Goal: Answer question/provide support

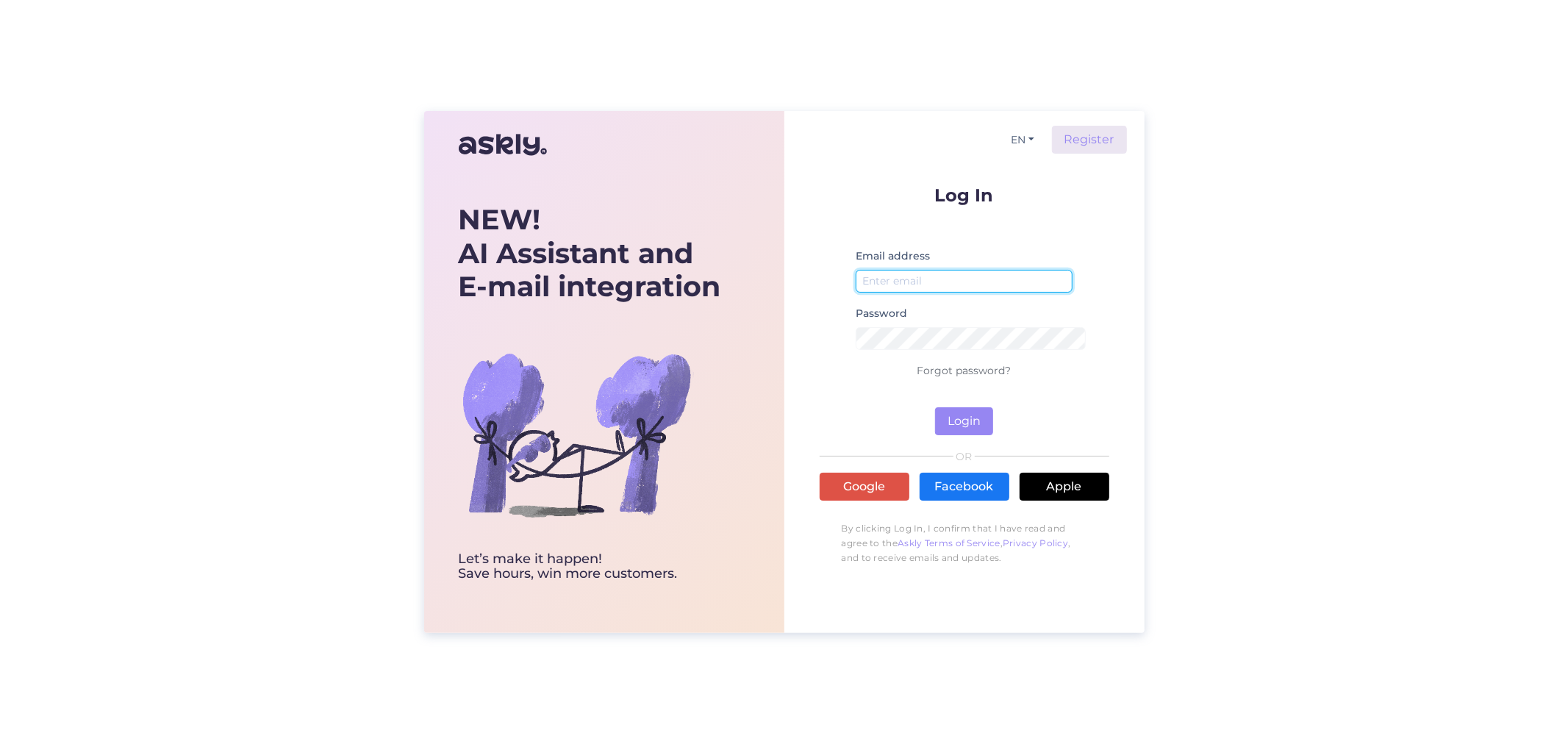
click at [904, 270] on input "email" at bounding box center [964, 281] width 217 height 23
type input "[PERSON_NAME][EMAIL_ADDRESS][DOMAIN_NAME]"
click at [987, 270] on input "[PERSON_NAME][EMAIL_ADDRESS][DOMAIN_NAME]" at bounding box center [964, 281] width 217 height 23
click at [1270, 298] on div "NEW! AI Assistant and E-mail integration Let’s make it happen! Save hours, win …" at bounding box center [784, 372] width 1568 height 744
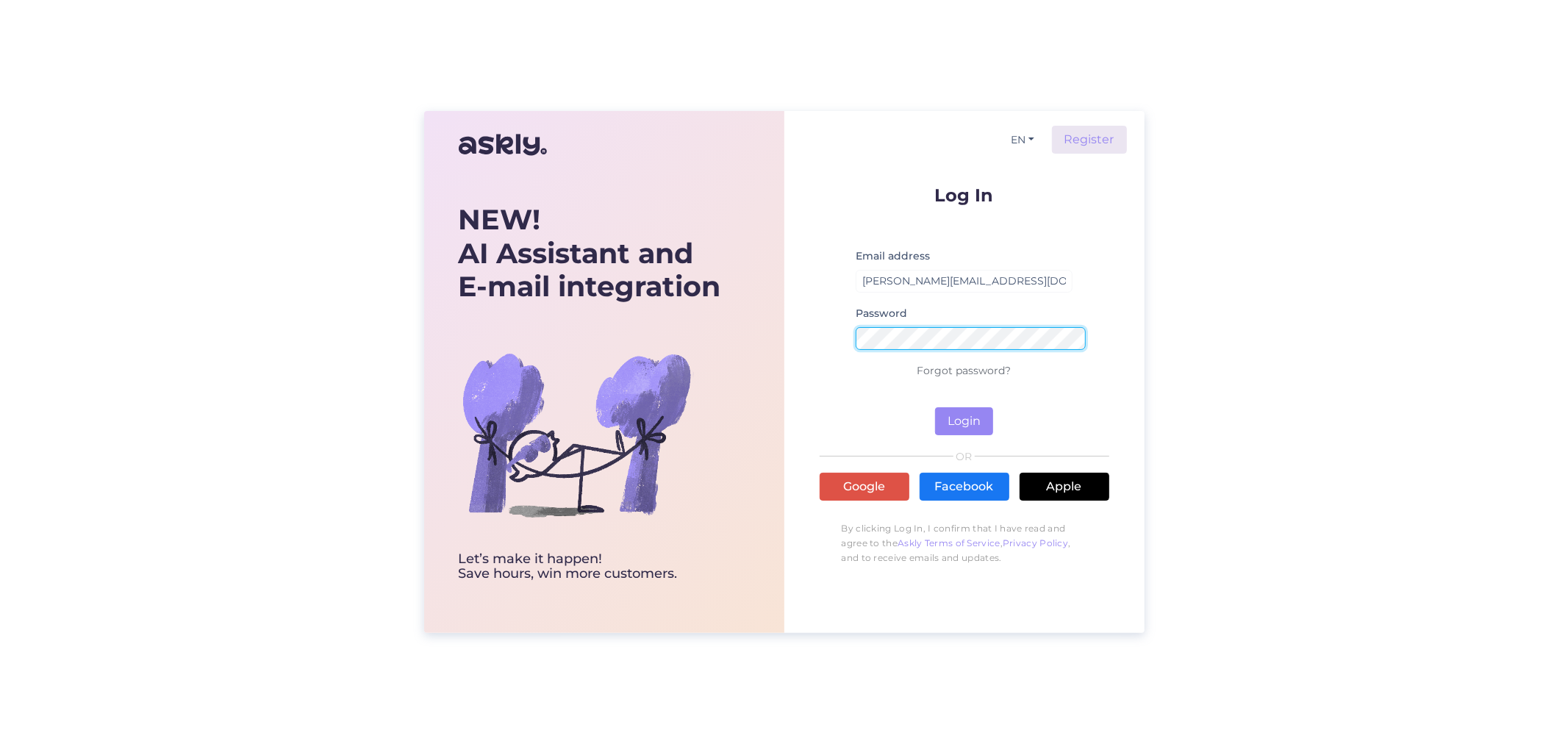
click at [935, 407] on button "Login" at bounding box center [964, 421] width 58 height 28
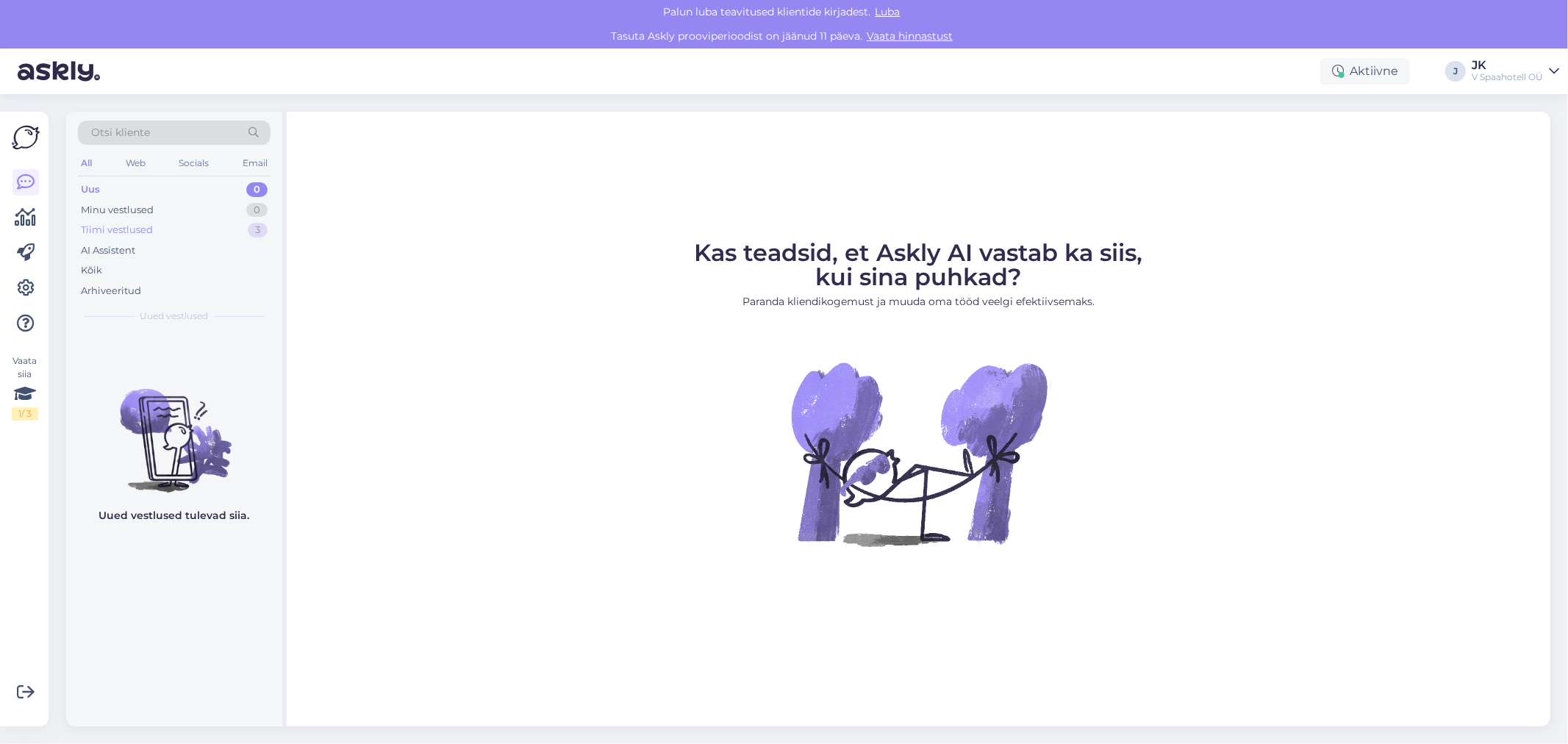
click at [192, 232] on div "Tiimi vestlused 3" at bounding box center [174, 230] width 193 height 20
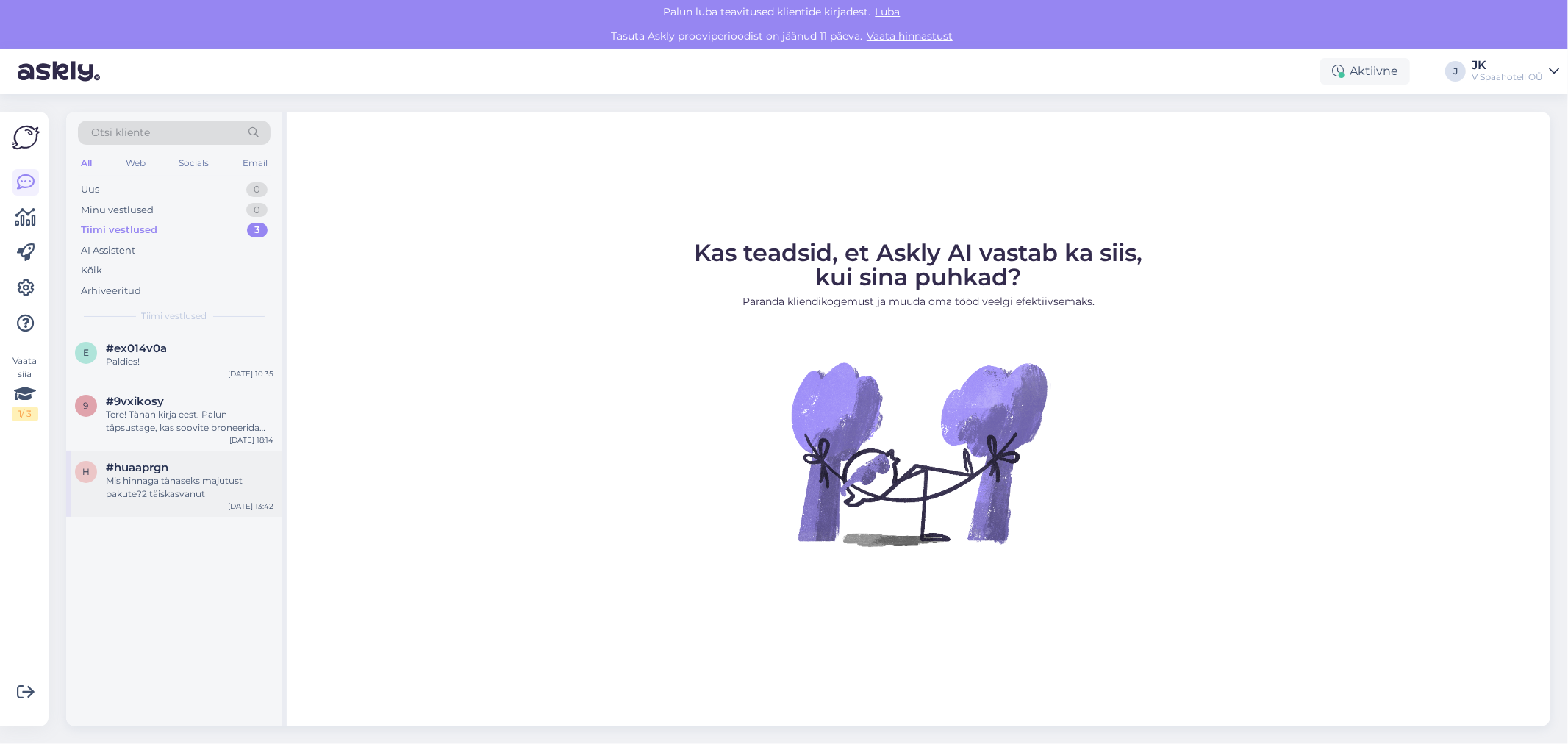
click at [159, 495] on div "Mis hinnaga tänaseks majutust pakute?2 täiskasvanut" at bounding box center [189, 487] width 168 height 26
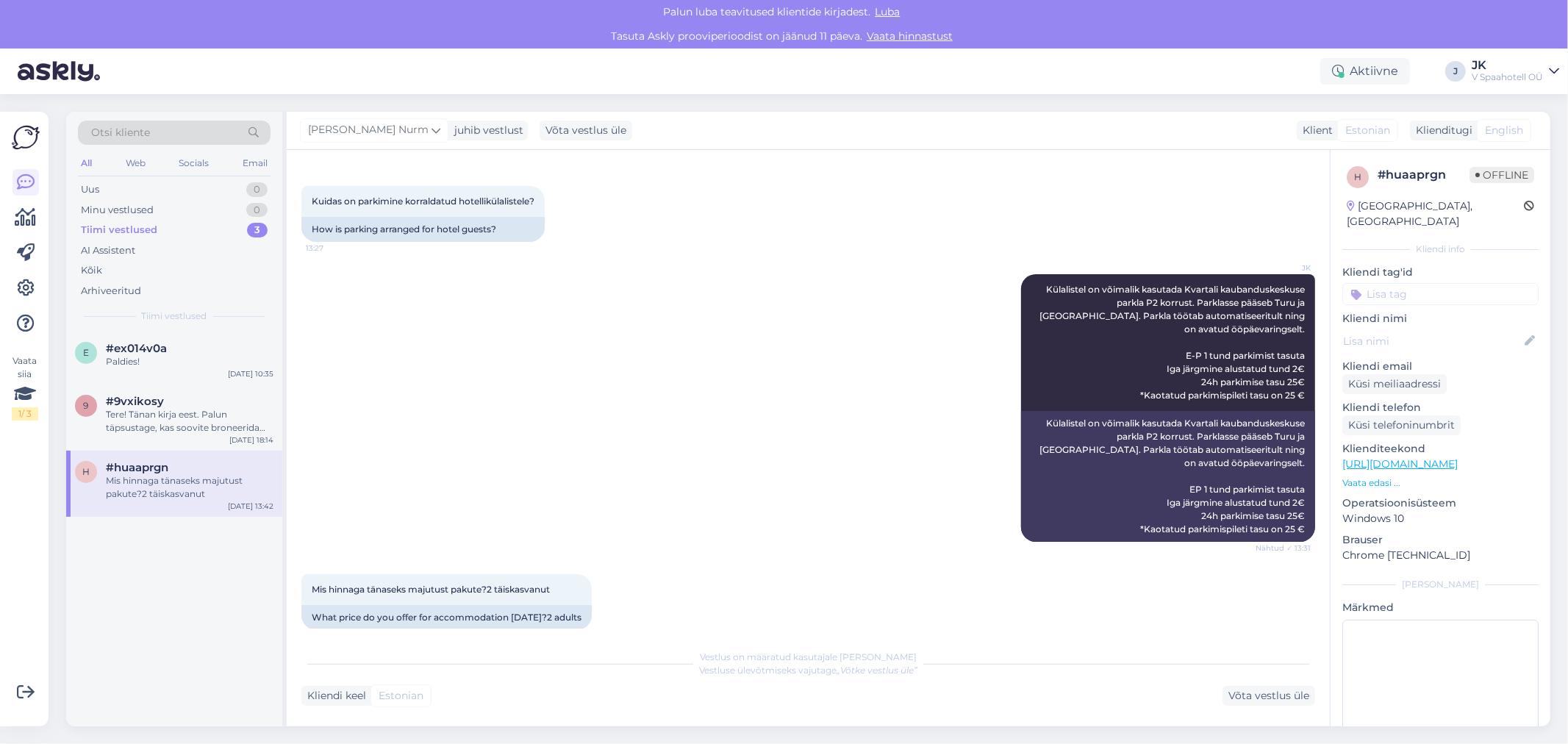
scroll to position [74, 0]
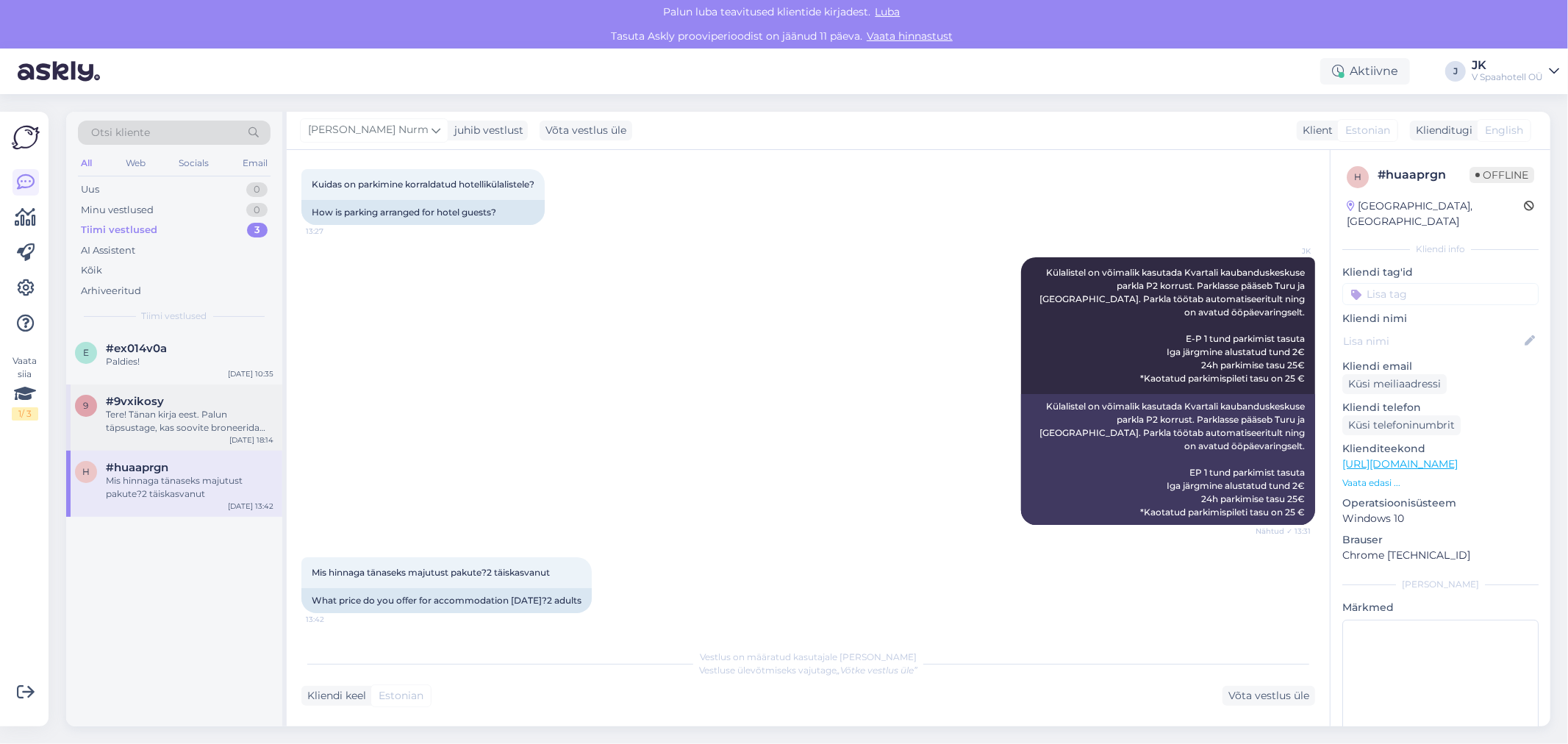
click at [166, 409] on div "Tere! Tänan kirja eest. Palun täpsustage, kas soovite broneerida spaakeskuses o…" at bounding box center [189, 421] width 168 height 26
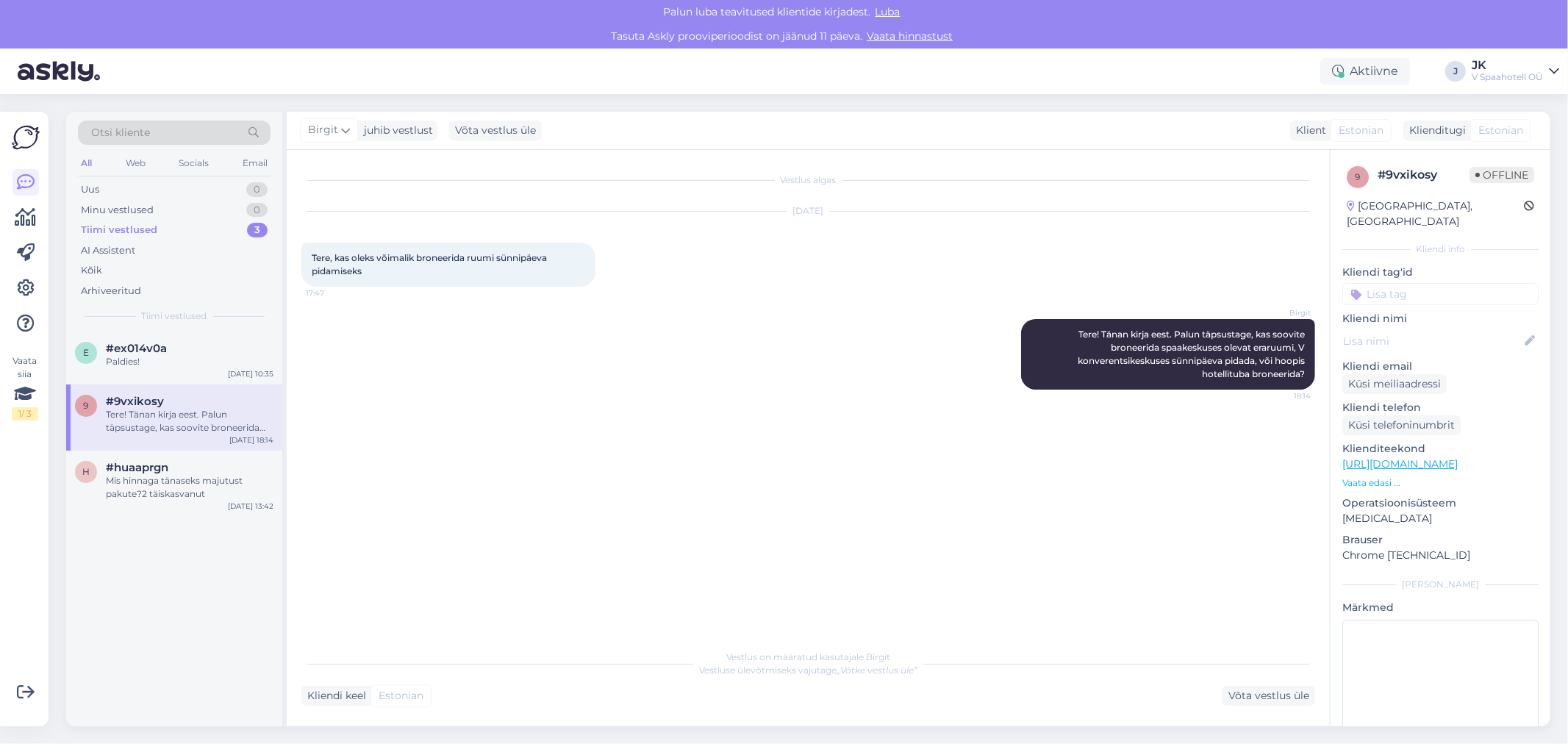
scroll to position [0, 0]
drag, startPoint x: 1187, startPoint y: 333, endPoint x: 1305, endPoint y: 376, distance: 125.6
click at [1305, 376] on div "[PERSON_NAME]! Tänan kirja eest. Palun täpsustage, kas soovite broneerida spaak…" at bounding box center [1168, 354] width 294 height 70
click at [434, 300] on div "[DATE] Tere, kas oleks võimalik broneerida ruumi sünnipäeva pidamiseks 17:47" at bounding box center [808, 249] width 1014 height 107
click at [158, 356] on div "Paldies!" at bounding box center [189, 361] width 168 height 13
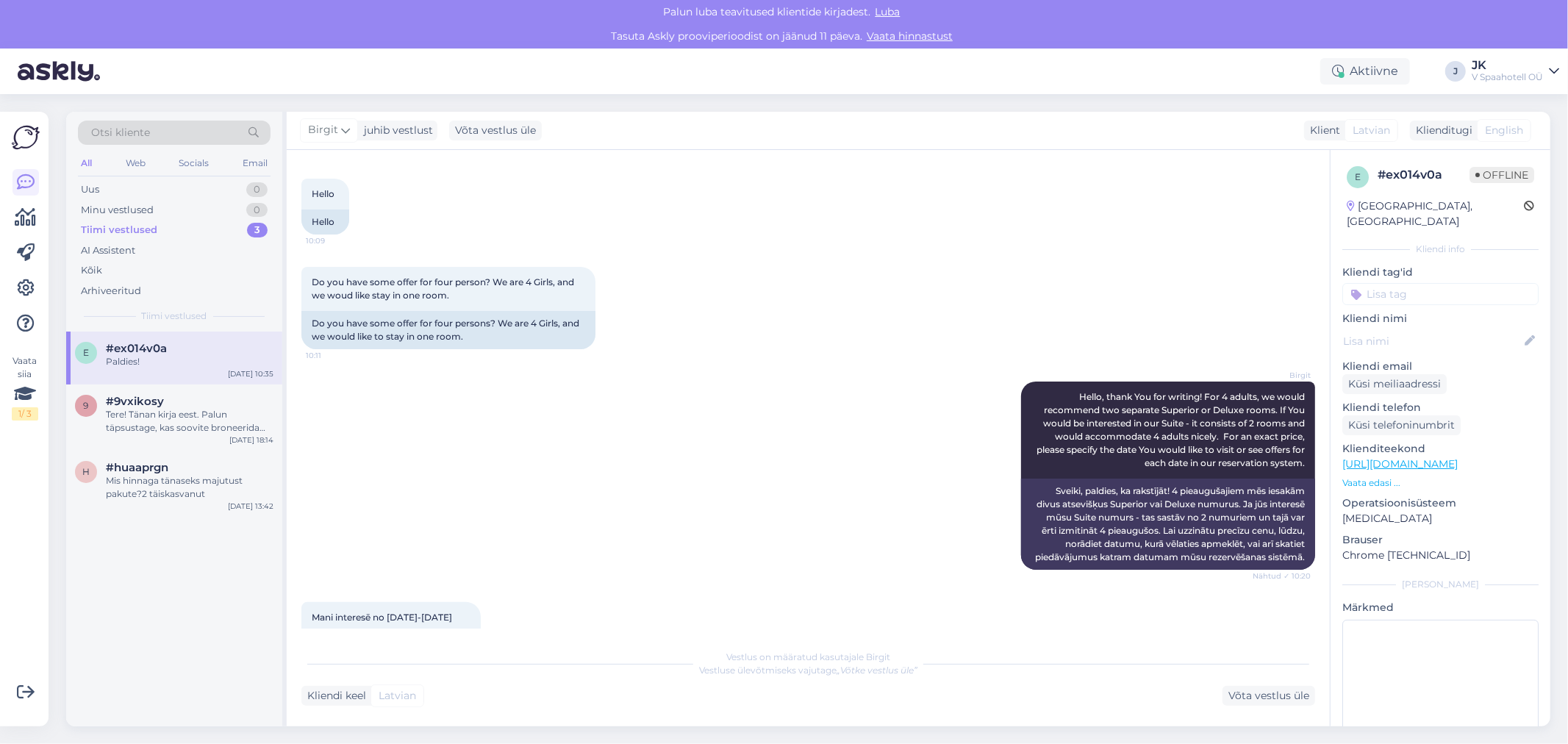
scroll to position [28, 0]
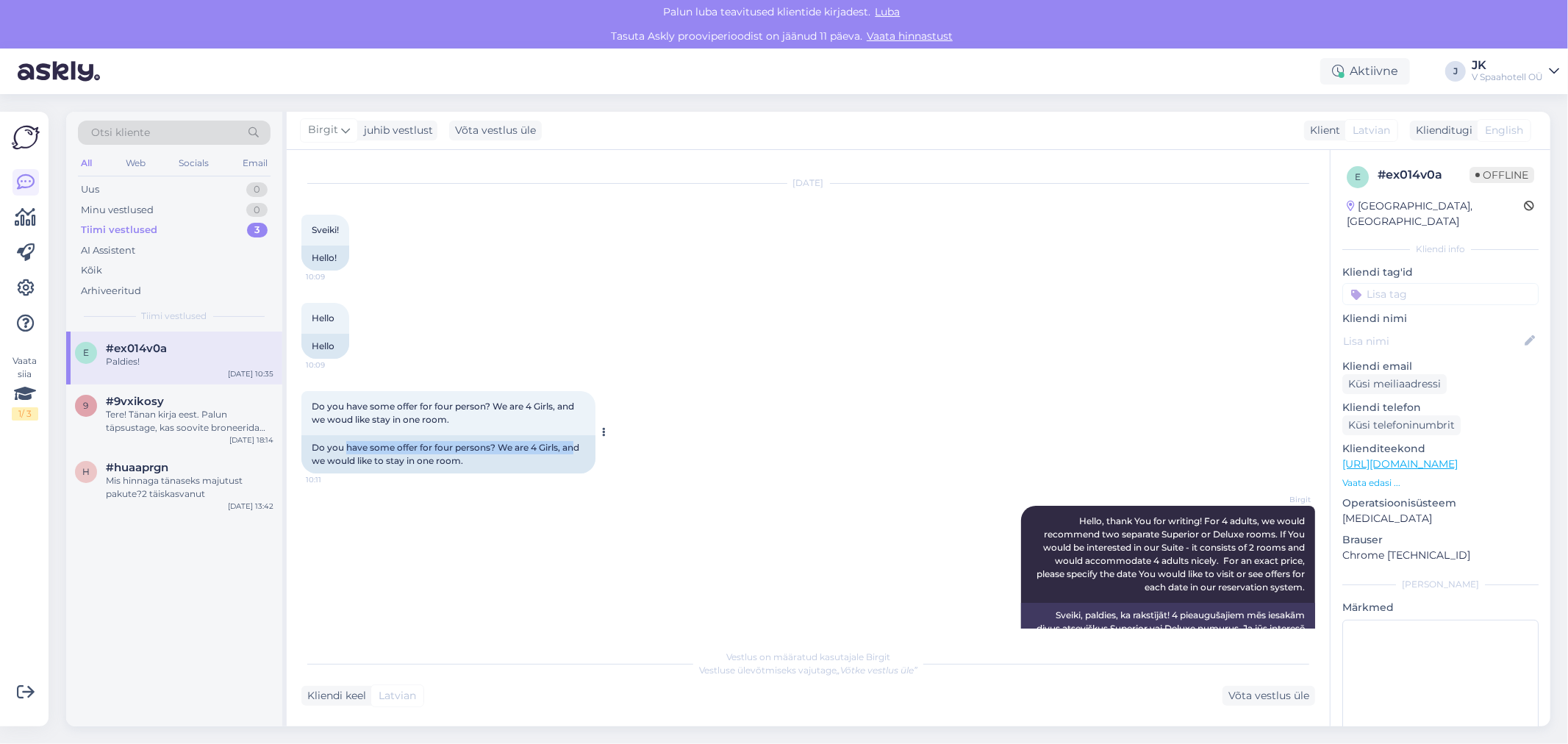
drag, startPoint x: 346, startPoint y: 443, endPoint x: 574, endPoint y: 441, distance: 228.0
click at [574, 441] on div "Do you have some offer for four persons? We are 4 Girls, and we would like to s…" at bounding box center [449, 454] width 294 height 38
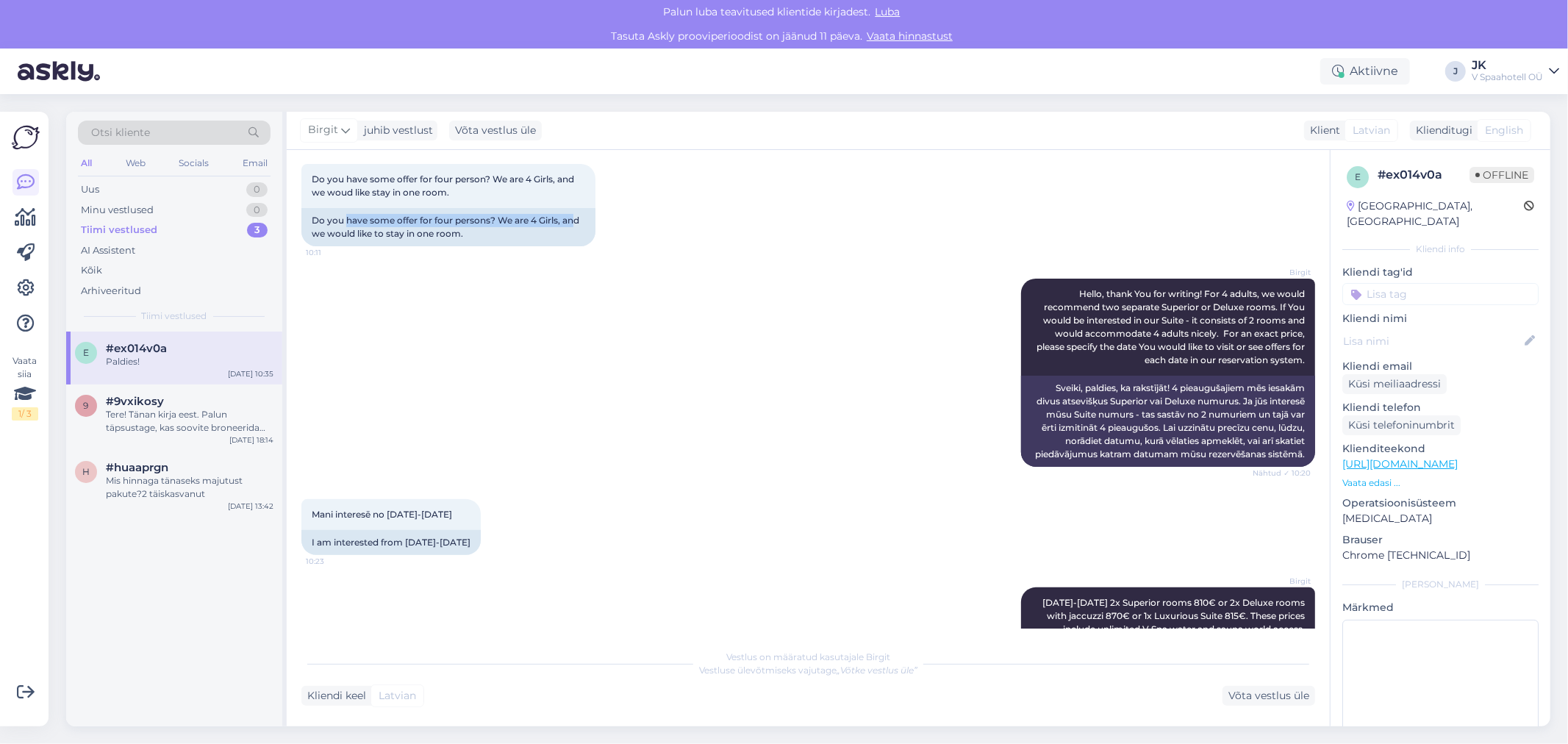
scroll to position [518, 0]
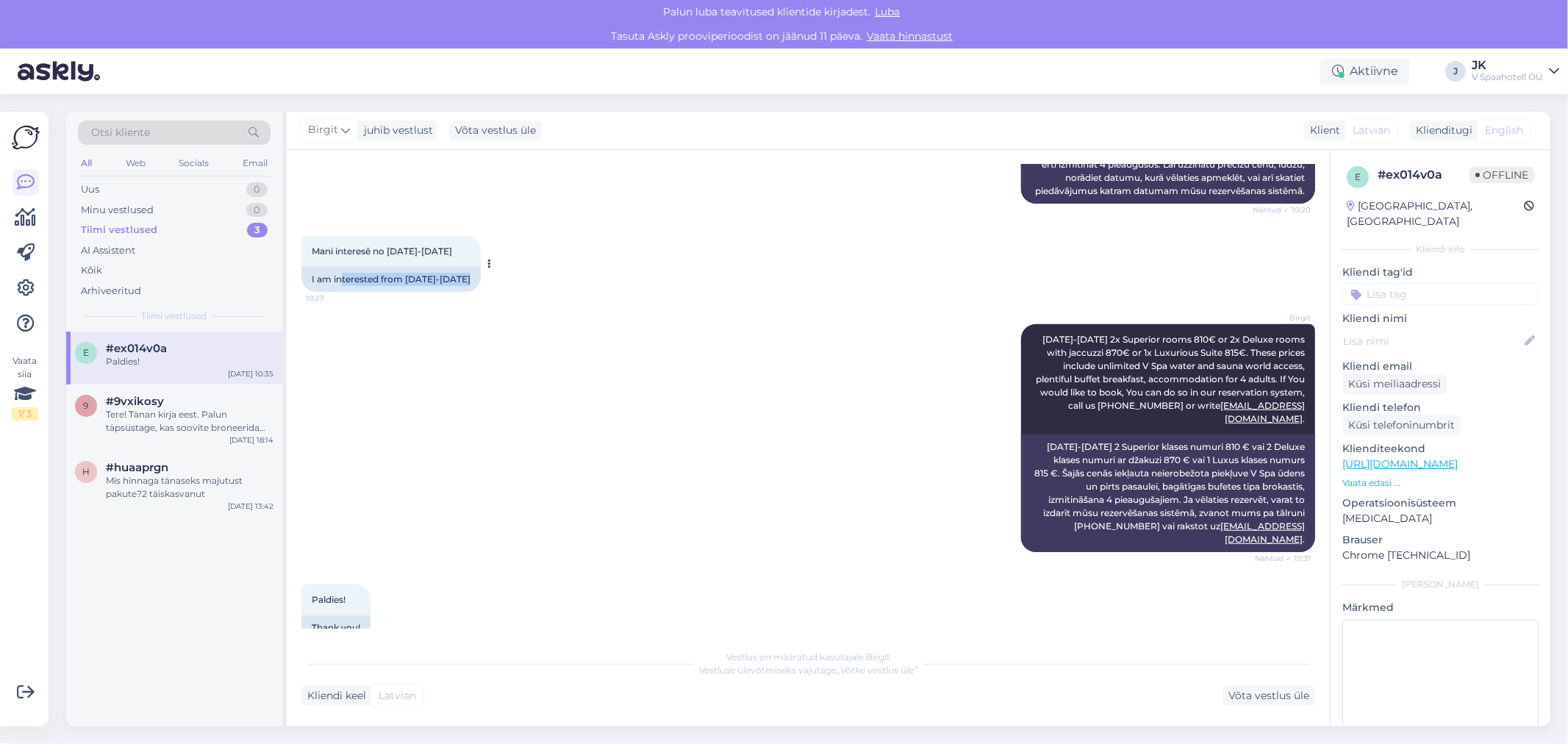
drag, startPoint x: 340, startPoint y: 276, endPoint x: 496, endPoint y: 276, distance: 156.0
click at [481, 276] on div "Mani interesē no [DATE]-[DATE] 10:23 I am interested from [DATE]-[DATE]" at bounding box center [391, 264] width 179 height 56
click at [768, 391] on div "Birgit [DATE]-[DATE] 2x Superior rooms 810€ or 2x Deluxe rooms with jaccuzzi 87…" at bounding box center [808, 438] width 1014 height 260
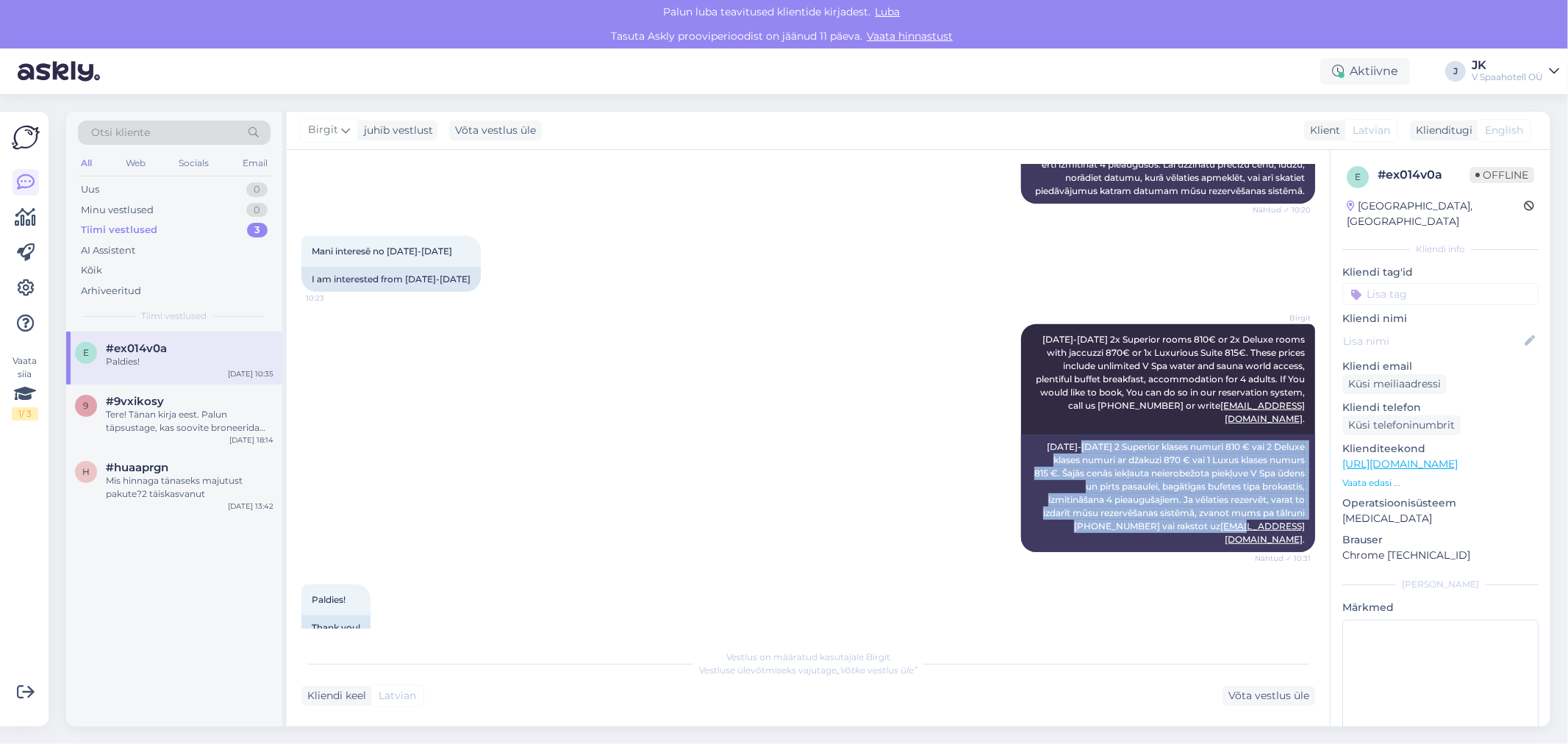
drag, startPoint x: 1061, startPoint y: 432, endPoint x: 1232, endPoint y: 534, distance: 199.1
click at [1232, 534] on div "Birgit [DATE]-[DATE] 2x Superior rooms 810€ or 2x Deluxe rooms with jaccuzzi 87…" at bounding box center [808, 438] width 1014 height 260
click at [642, 538] on div "Birgit [DATE]-[DATE] 2x Superior rooms 810€ or 2x Deluxe rooms with jaccuzzi 87…" at bounding box center [808, 438] width 1014 height 260
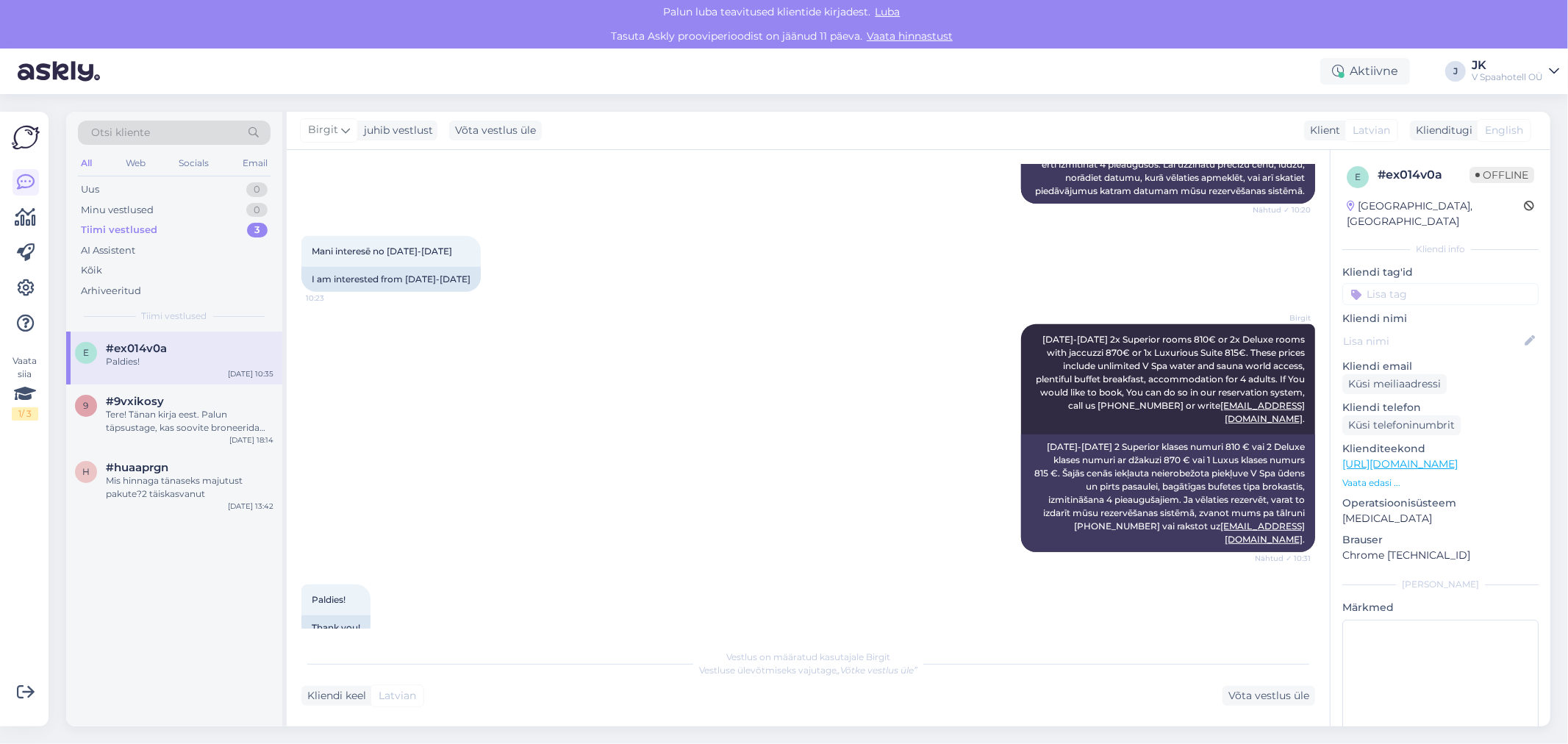
click at [1367, 477] on p "Vaata edasi ..." at bounding box center [1440, 483] width 196 height 13
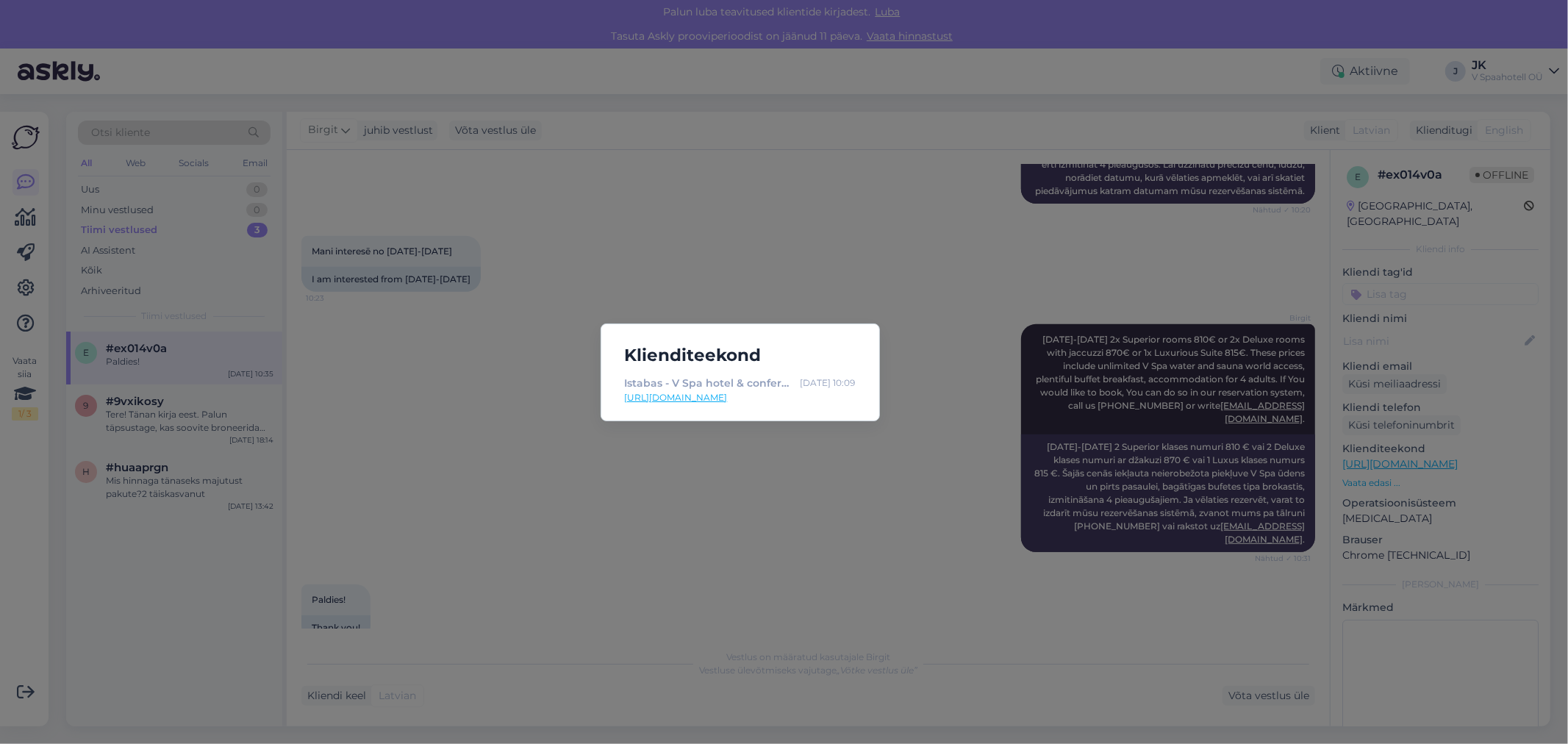
click at [856, 340] on div "Klienditeekond Istabas - V Spa hotel & conference centre [DATE] 10:09 [URL][DOM…" at bounding box center [740, 372] width 280 height 98
click at [952, 322] on div "Klienditeekond Istabas - V Spa hotel & conference centre [DATE] 10:09 [URL][DOM…" at bounding box center [784, 372] width 1568 height 744
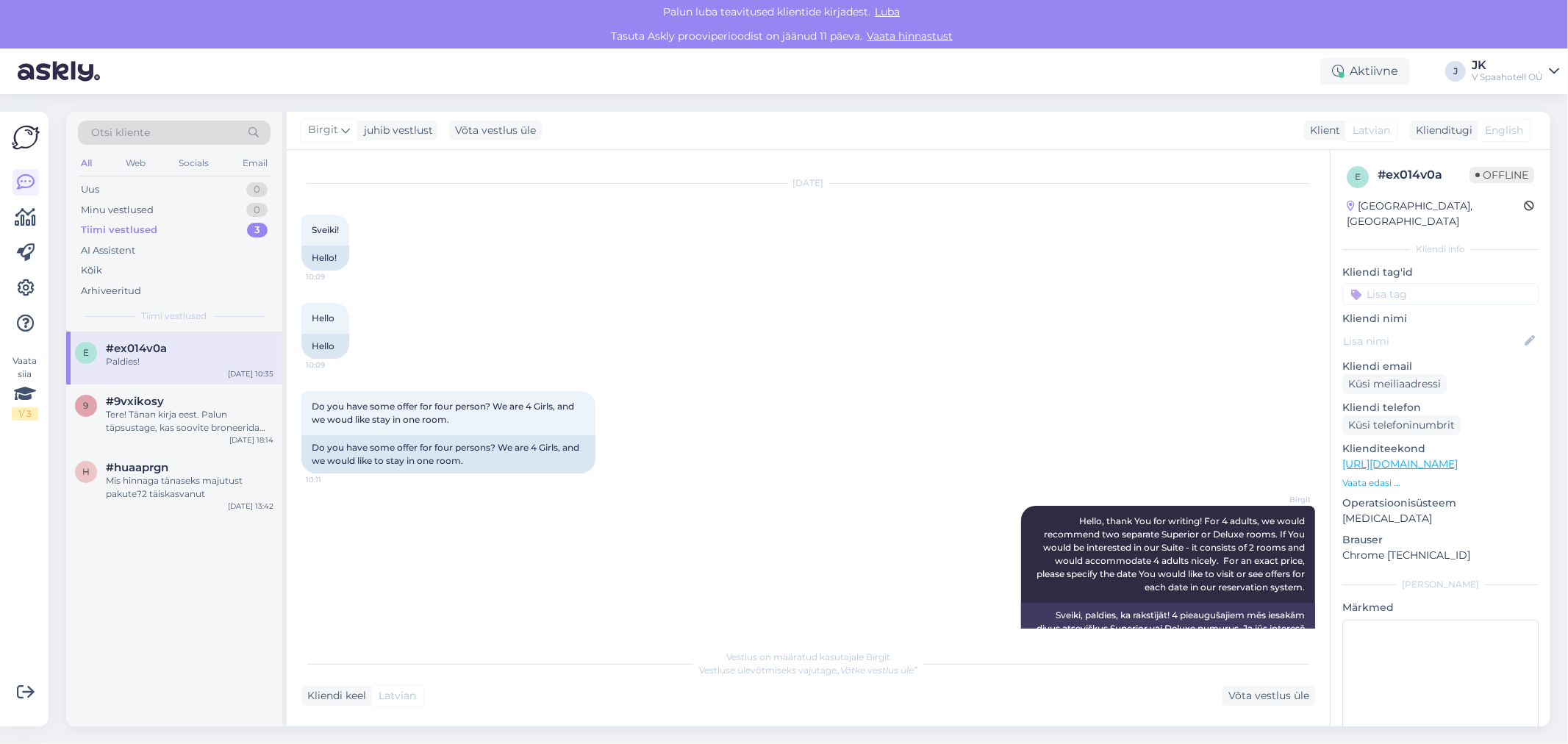
scroll to position [0, 0]
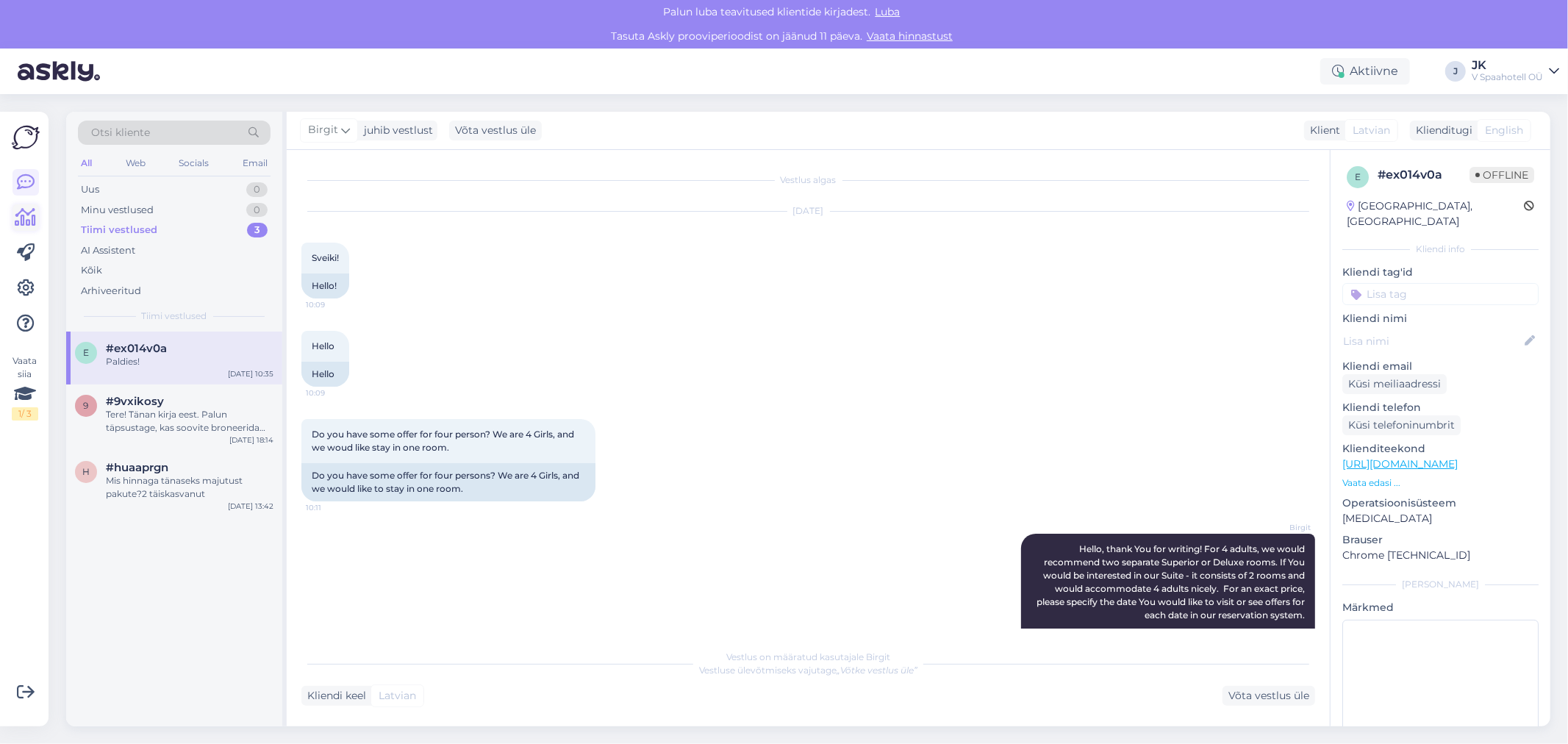
click at [19, 215] on icon at bounding box center [26, 217] width 21 height 18
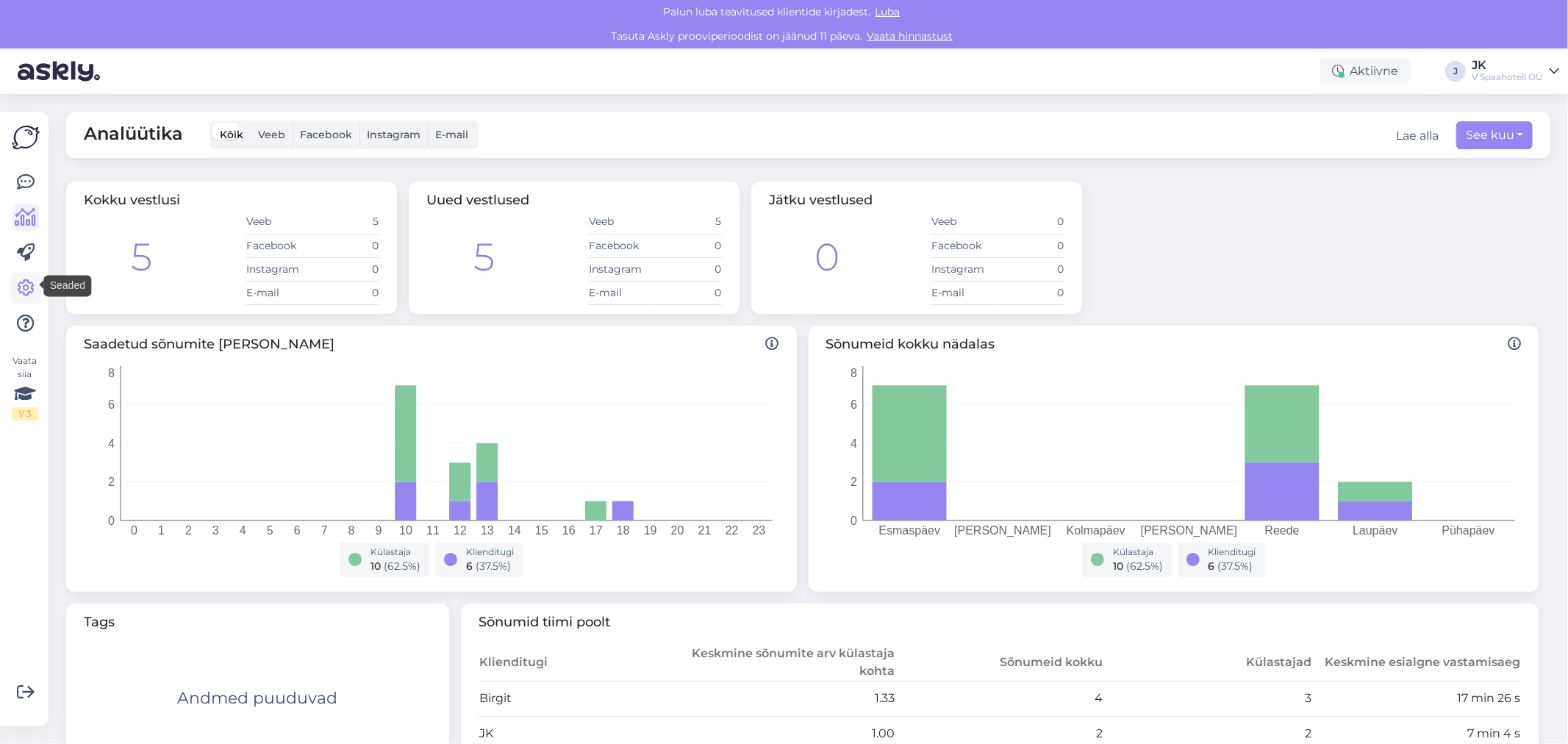
click at [20, 284] on icon at bounding box center [26, 288] width 18 height 18
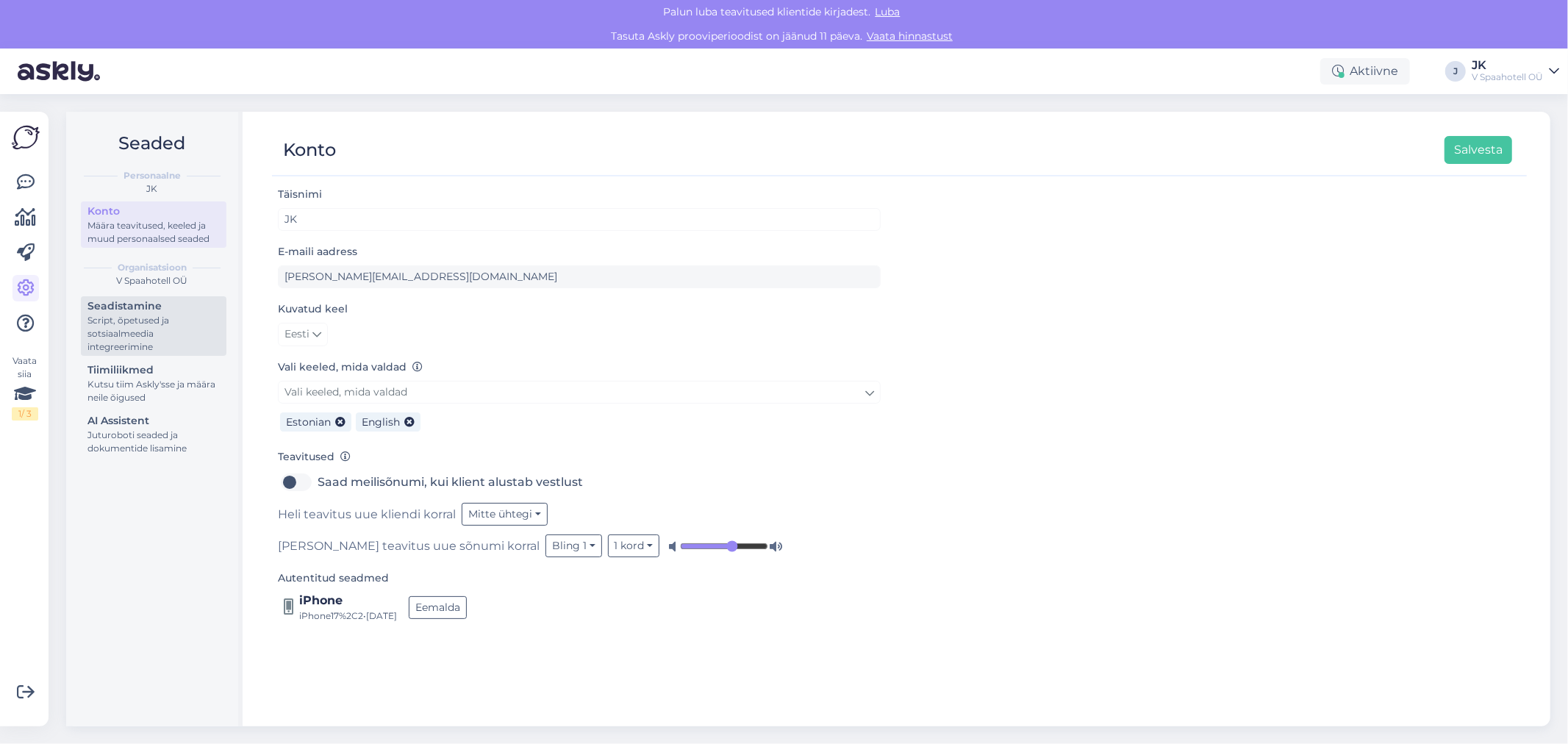
click at [129, 314] on div "Script, õpetused ja sotsiaalmeedia integreerimine" at bounding box center [153, 333] width 132 height 40
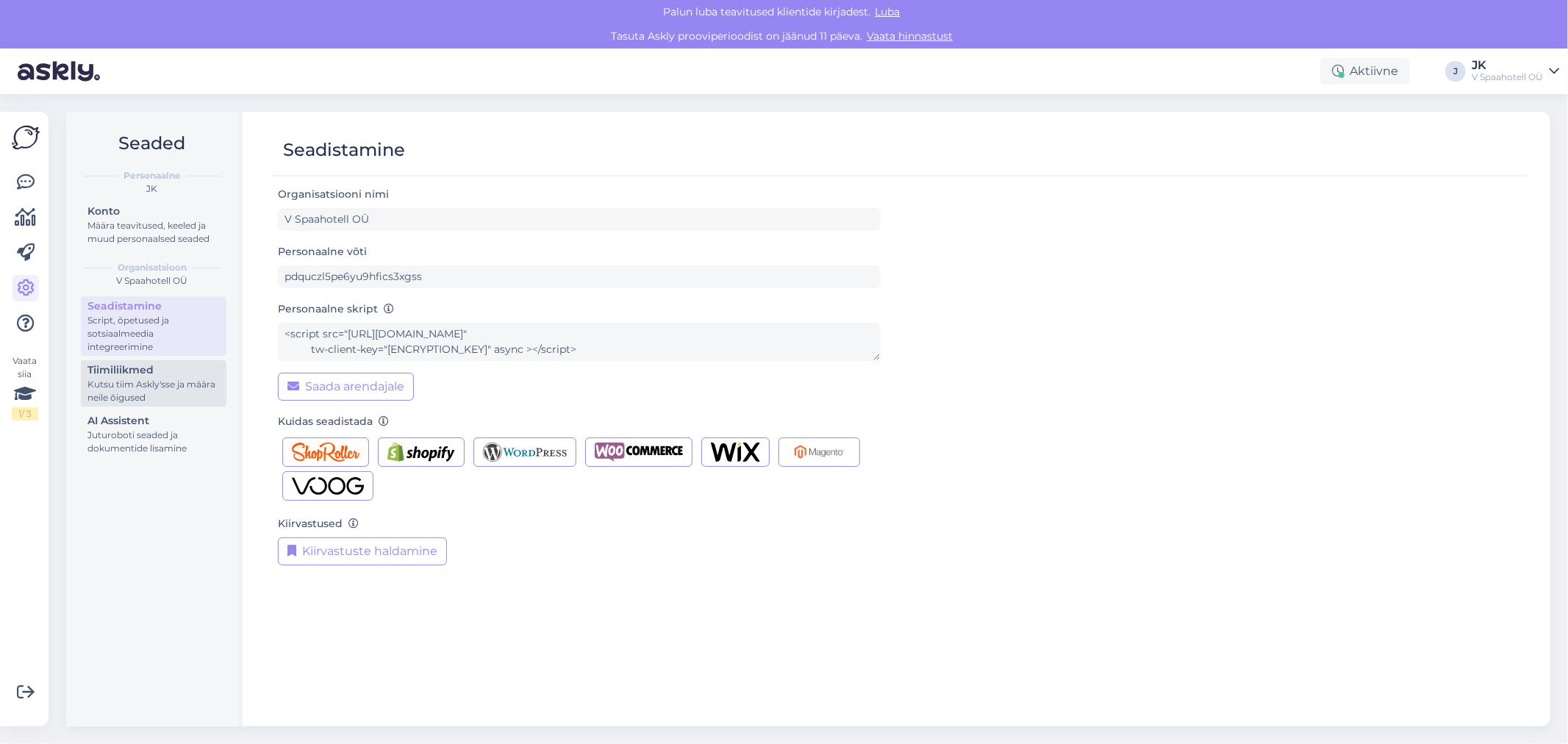
click at [149, 378] on div "Kutsu tiim Askly'sse ja määra neile õigused" at bounding box center [153, 391] width 132 height 26
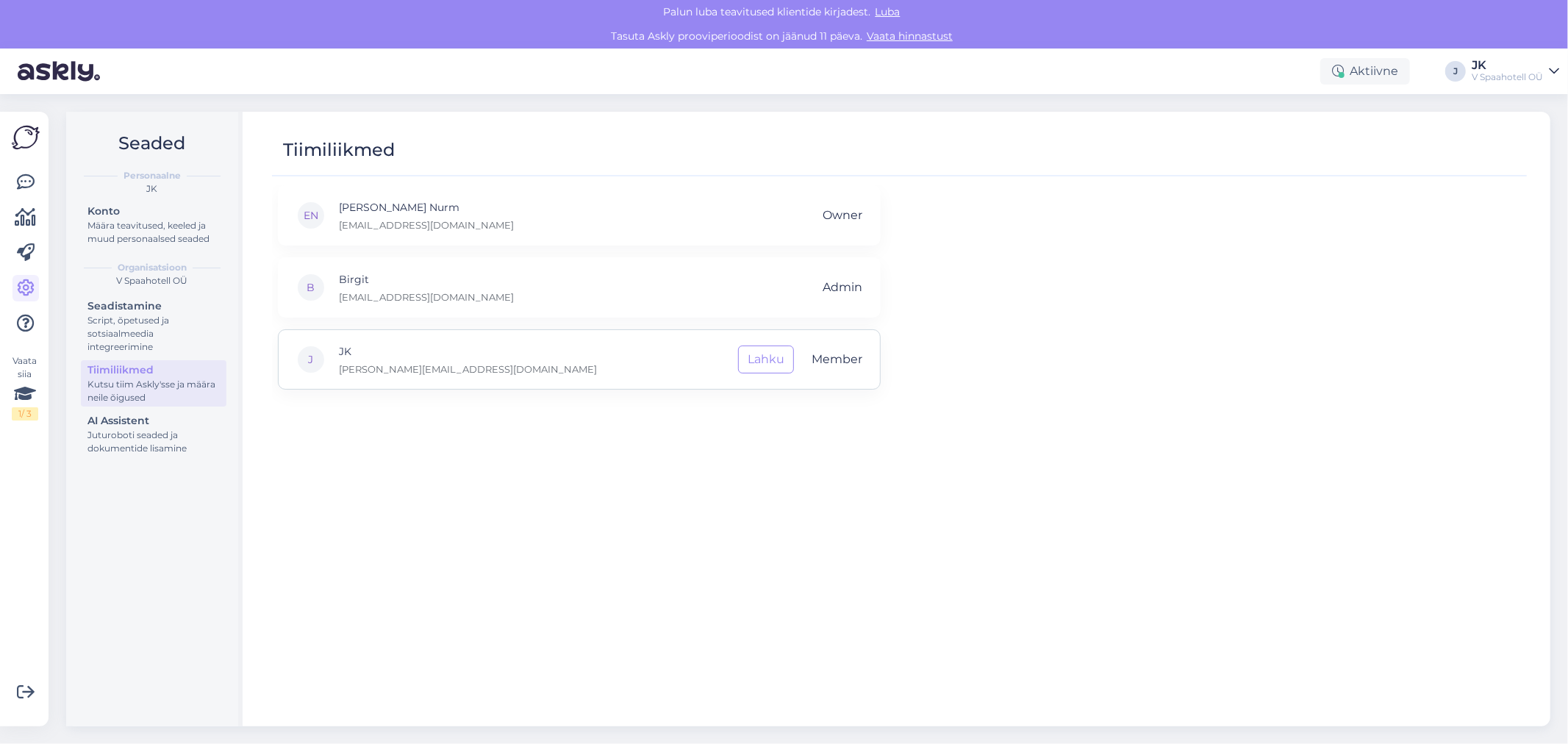
click at [844, 354] on span "Member" at bounding box center [837, 360] width 51 height 28
click at [835, 207] on span "Owner" at bounding box center [842, 215] width 40 height 28
click at [126, 428] on div "Juturoboti seaded ja dokumentide lisamine" at bounding box center [153, 441] width 132 height 26
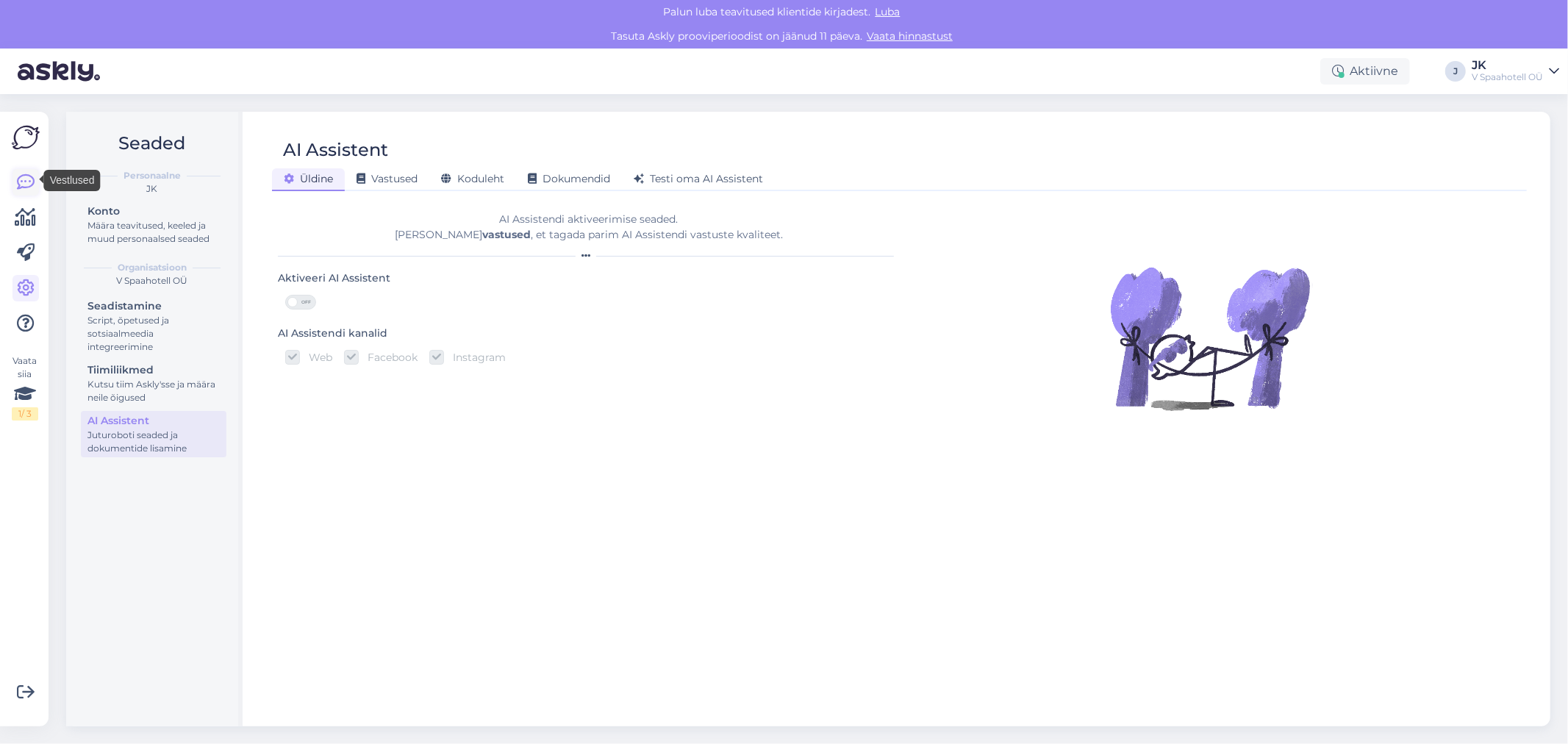
click at [30, 175] on icon at bounding box center [26, 182] width 18 height 18
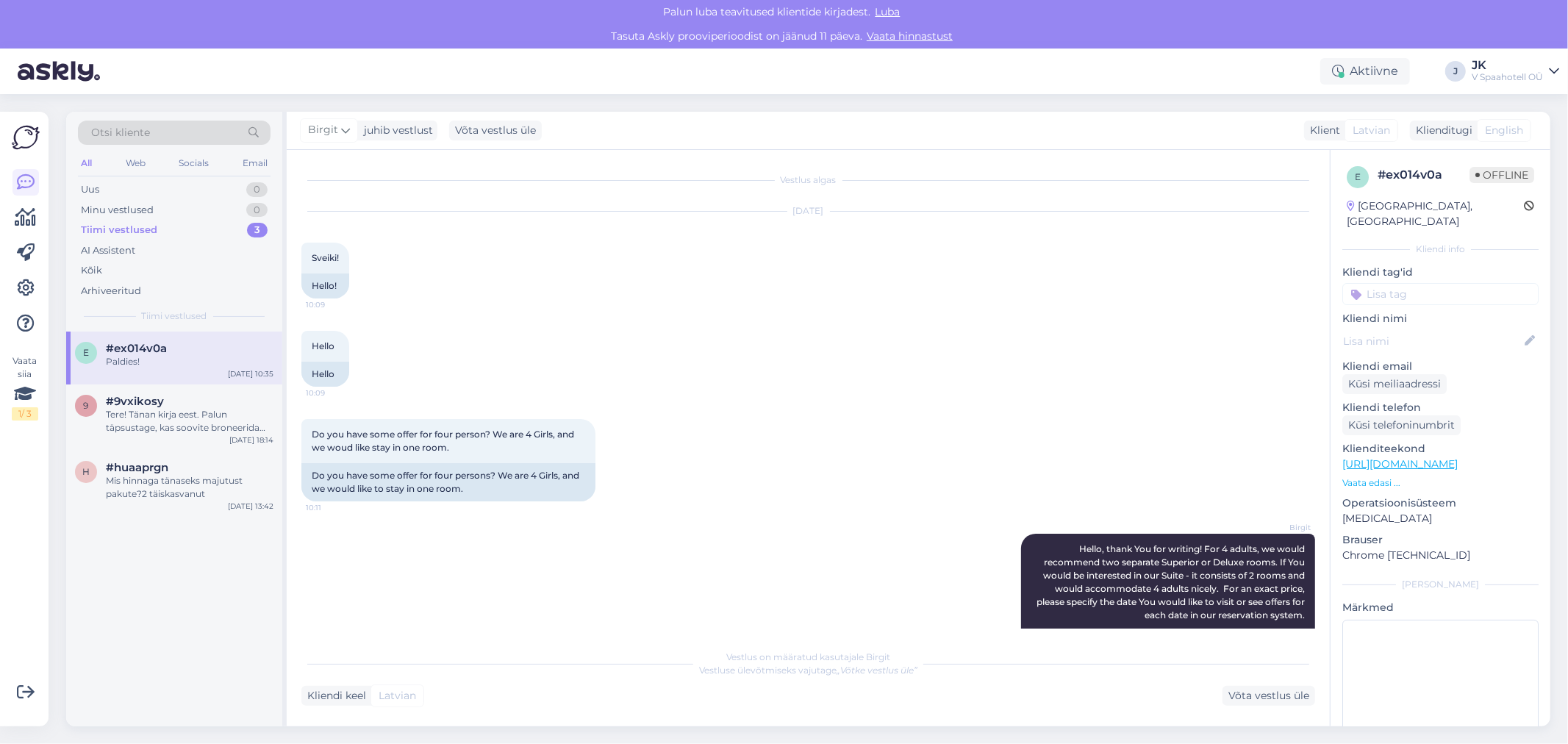
scroll to position [518, 0]
